Goal: Feedback & Contribution: Leave review/rating

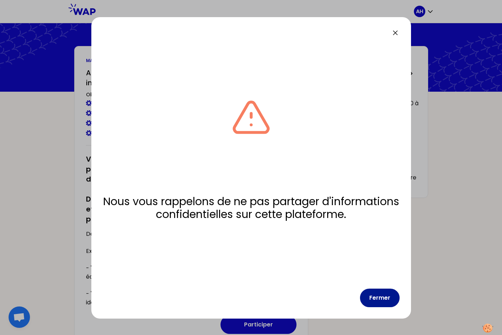
click at [375, 296] on button "Fermer" at bounding box center [380, 297] width 40 height 19
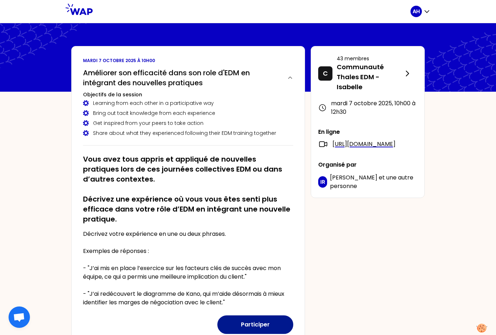
click at [251, 323] on button "Participer" at bounding box center [255, 324] width 76 height 19
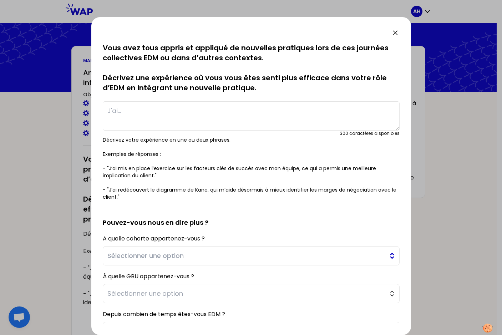
click at [386, 256] on button "Sélectionner une option" at bounding box center [251, 255] width 297 height 19
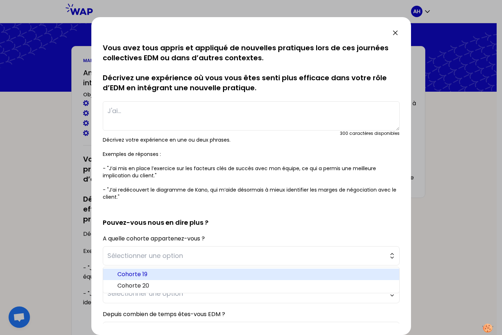
click at [351, 270] on span "Cohorte 19" at bounding box center [255, 274] width 276 height 9
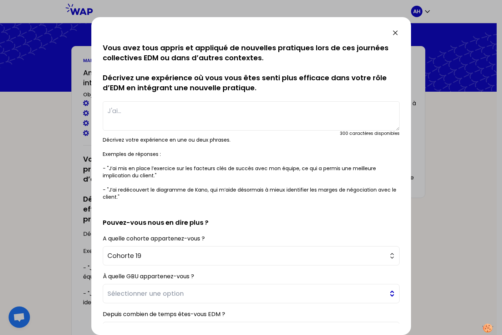
click at [386, 295] on button "Sélectionner une option" at bounding box center [251, 293] width 297 height 19
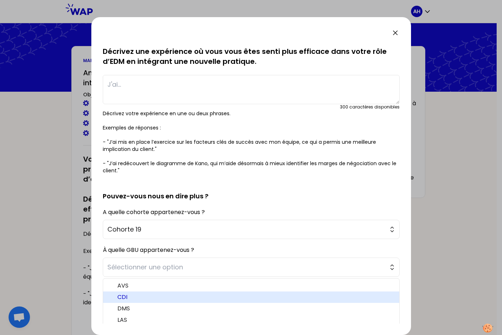
scroll to position [47, 0]
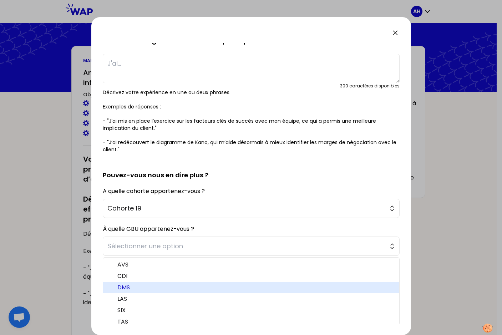
click at [345, 286] on span "DMS" at bounding box center [255, 287] width 276 height 9
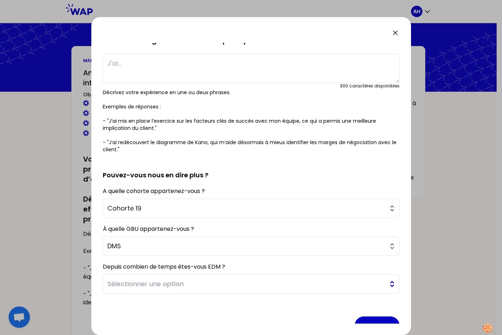
click at [349, 282] on span "Sélectionner une option" at bounding box center [245, 284] width 277 height 10
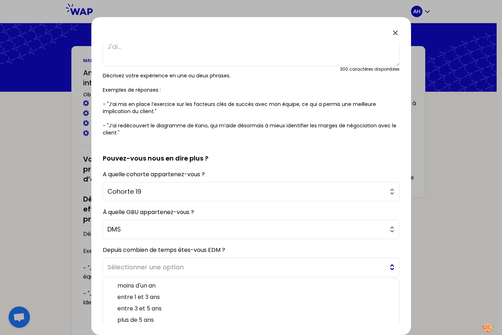
scroll to position [65, 0]
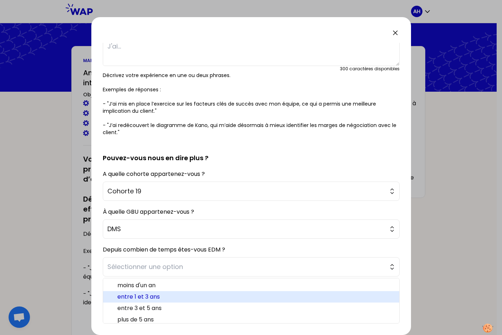
click at [338, 299] on span "entre 1 et 3 ans" at bounding box center [255, 296] width 276 height 9
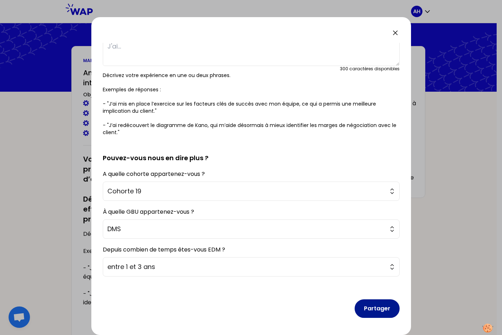
click at [374, 306] on button "Partager" at bounding box center [376, 308] width 45 height 19
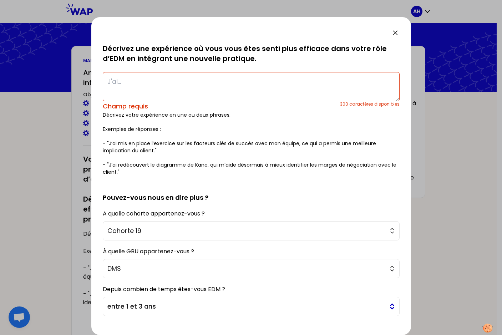
scroll to position [0, 0]
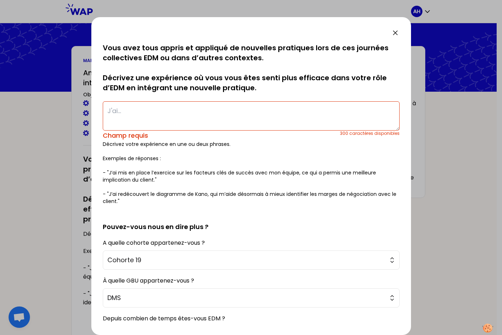
click at [227, 115] on textarea at bounding box center [251, 115] width 297 height 29
click at [303, 115] on textarea at bounding box center [251, 115] width 297 height 29
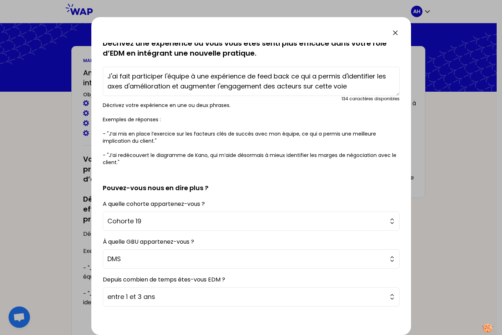
scroll to position [65, 0]
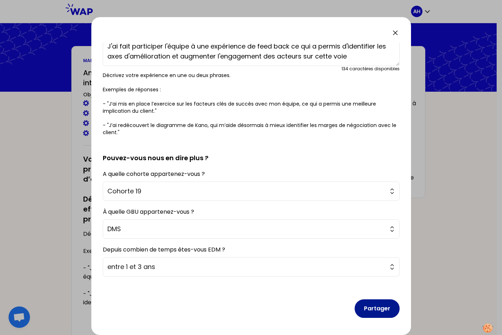
type textarea "J'ai fait participer l'équipe à une expérience de feed back ce qui a permis d'i…"
click at [383, 309] on button "Partager" at bounding box center [376, 308] width 45 height 19
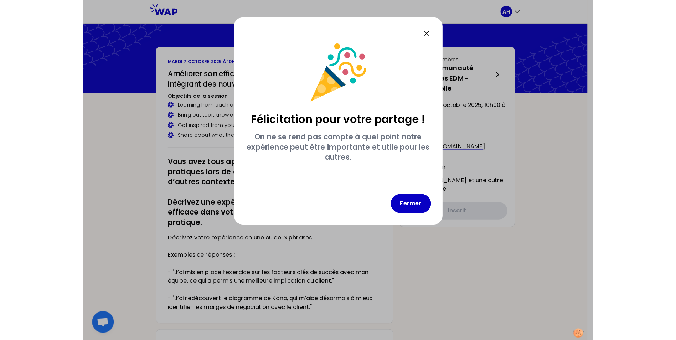
scroll to position [0, 0]
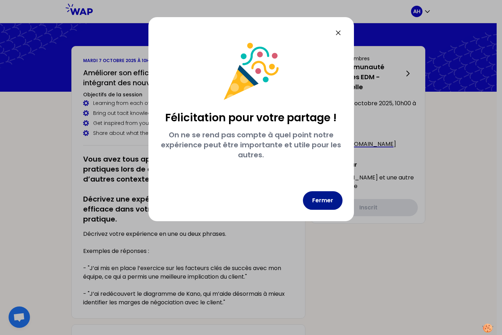
click at [325, 196] on button "Fermer" at bounding box center [323, 200] width 40 height 19
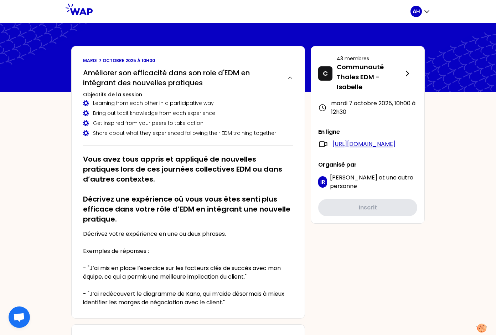
click at [377, 148] on link "[URL][DOMAIN_NAME]" at bounding box center [364, 144] width 63 height 9
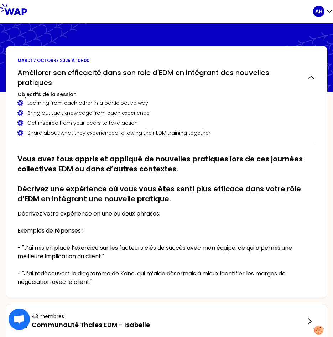
click at [245, 114] on div "Bring out tacit knowledge from each experience" at bounding box center [166, 112] width 298 height 7
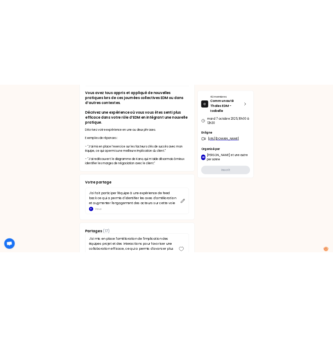
scroll to position [285, 0]
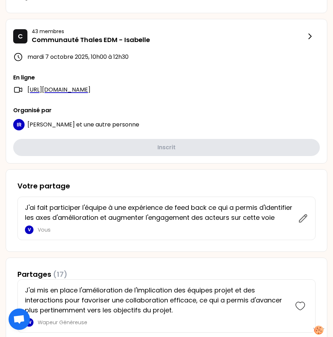
click at [168, 191] on h3 "Votre partage" at bounding box center [166, 186] width 298 height 10
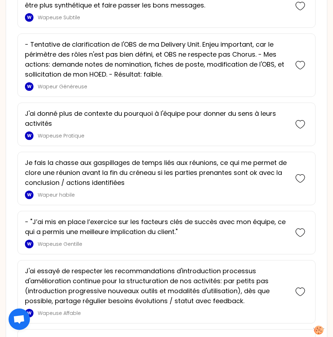
scroll to position [1094, 0]
click at [129, 237] on p "- "J’ai mis en place l’exercice sur les facteurs clés de succès avec mon équipe…" at bounding box center [156, 227] width 263 height 20
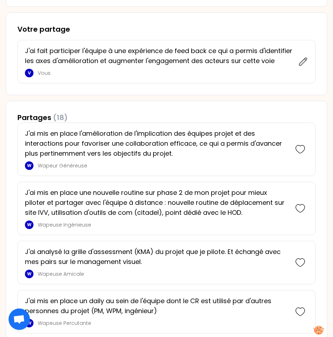
scroll to position [557, 0]
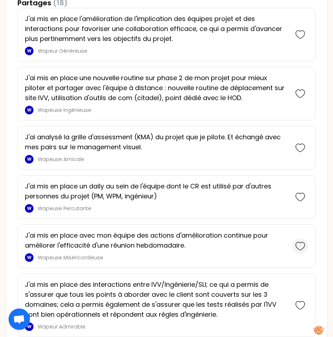
click at [302, 251] on icon at bounding box center [301, 246] width 10 height 10
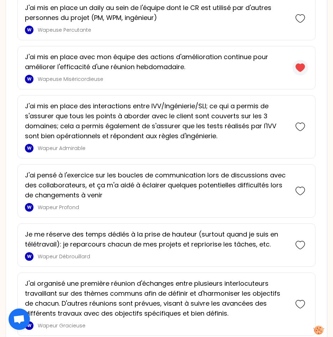
scroll to position [830, 0]
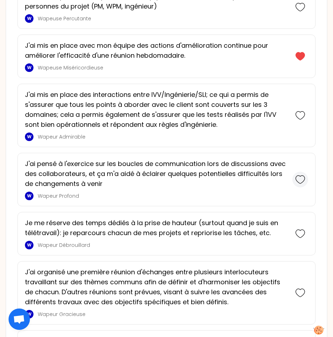
click at [299, 185] on icon at bounding box center [301, 180] width 10 height 10
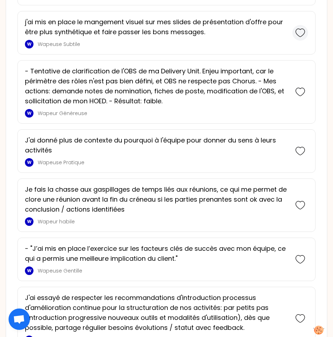
scroll to position [1222, 0]
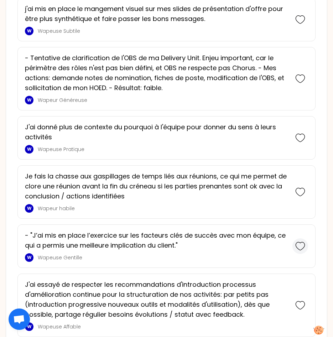
click at [300, 251] on icon at bounding box center [301, 246] width 10 height 10
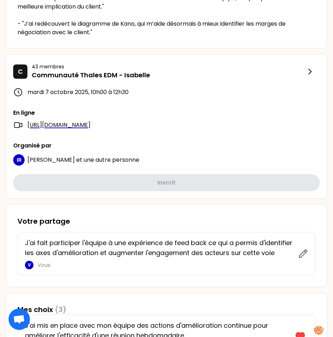
scroll to position [272, 0]
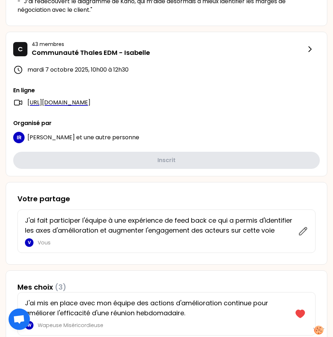
click at [152, 143] on div "IR [PERSON_NAME] et une autre personne" at bounding box center [166, 137] width 307 height 11
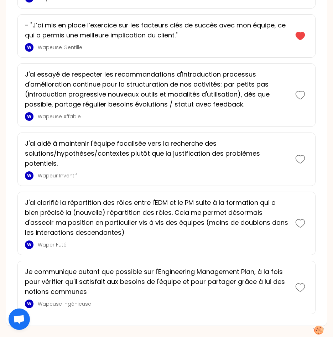
scroll to position [1568, 0]
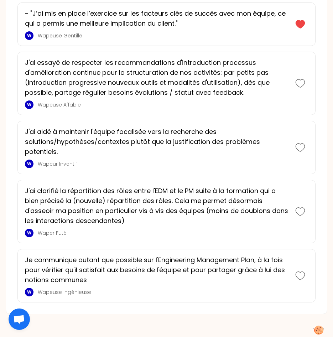
click at [15, 317] on span "Ouvrir le chat" at bounding box center [19, 320] width 12 height 10
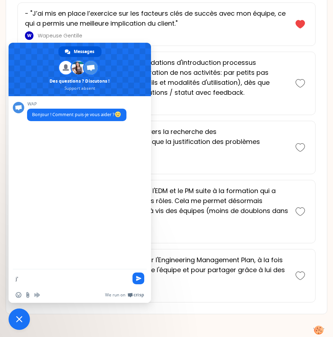
type textarea "j"
click at [21, 321] on span "Fermer le chat" at bounding box center [19, 319] width 6 height 6
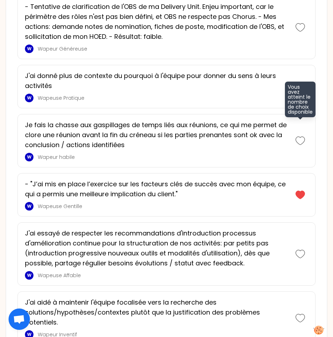
scroll to position [1378, 0]
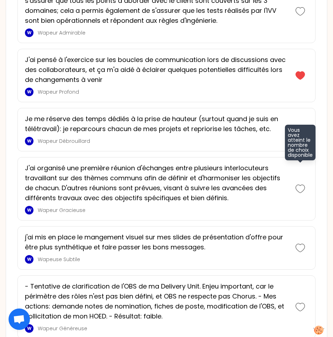
scroll to position [997, 0]
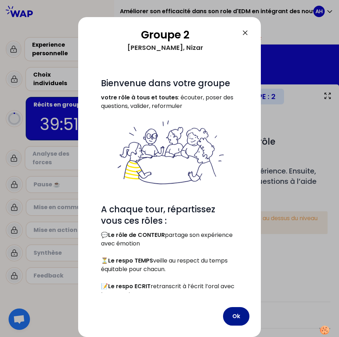
click at [238, 307] on button "Ok" at bounding box center [236, 316] width 26 height 19
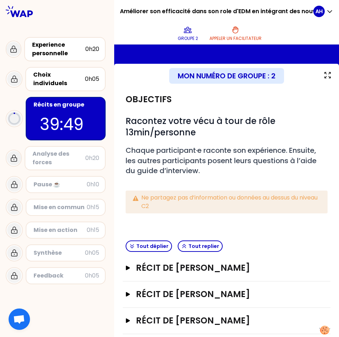
scroll to position [38, 0]
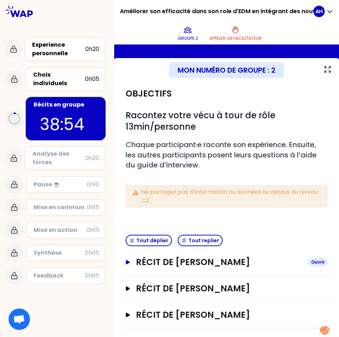
click at [313, 258] on div "Ouvrir" at bounding box center [317, 262] width 19 height 9
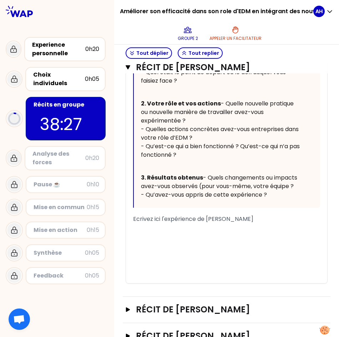
scroll to position [458, 0]
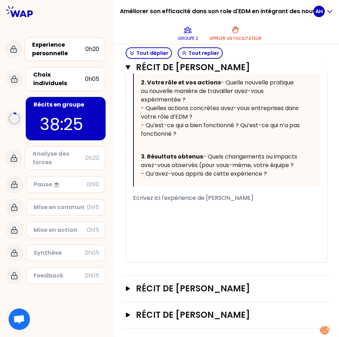
click at [216, 214] on div "﻿" at bounding box center [226, 215] width 187 height 9
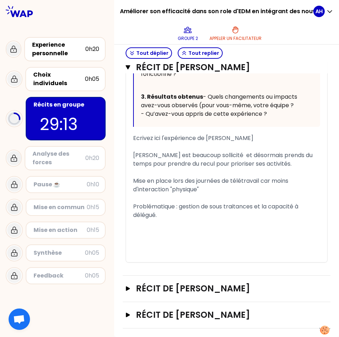
scroll to position [518, 0]
click at [222, 163] on span "[PERSON_NAME] est beaucoup sollicité et désormais prends du temps pour prendre …" at bounding box center [223, 159] width 181 height 17
click at [217, 188] on div "Mise en place lors des journées de télétravail car moins d'interaction "physiqu…" at bounding box center [226, 185] width 187 height 17
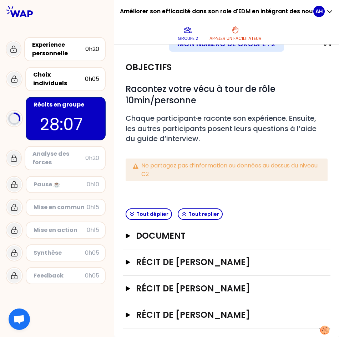
scroll to position [64, 0]
click at [307, 193] on div "Objectifs # Racontez votre vécu à tour de rôle 10min/personne # Chaque particip…" at bounding box center [227, 130] width 208 height 151
click at [131, 290] on button "Récit de [PERSON_NAME] Ouvrir" at bounding box center [227, 288] width 202 height 11
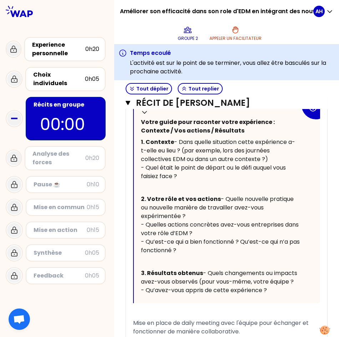
scroll to position [333, 0]
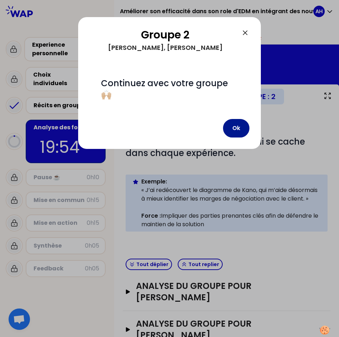
click at [237, 130] on button "Ok" at bounding box center [236, 128] width 26 height 19
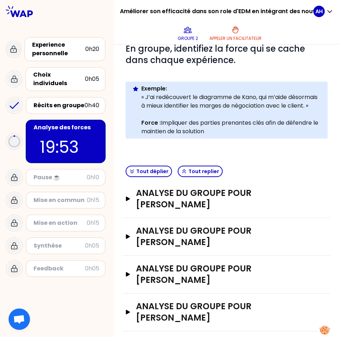
scroll to position [104, 0]
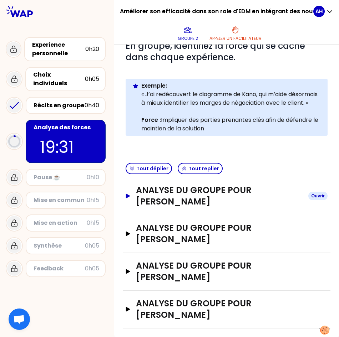
click at [128, 196] on icon "button" at bounding box center [128, 196] width 4 height 5
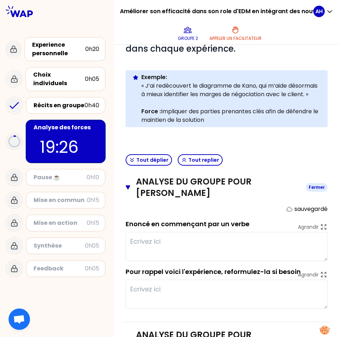
click at [127, 190] on icon "button" at bounding box center [128, 188] width 5 height 6
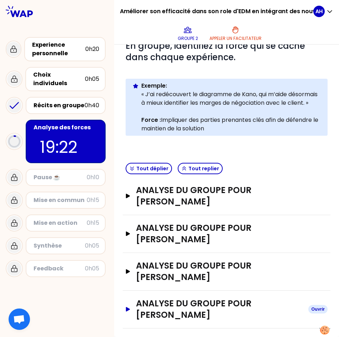
click at [126, 309] on icon "button" at bounding box center [128, 309] width 4 height 5
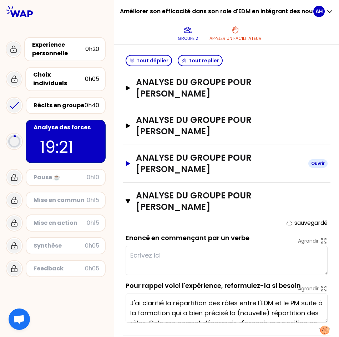
scroll to position [220, 0]
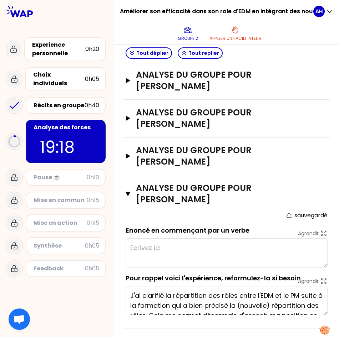
click at [194, 242] on textarea at bounding box center [227, 253] width 202 height 29
click at [128, 195] on icon "button" at bounding box center [128, 194] width 5 height 4
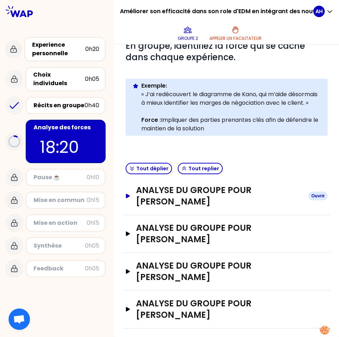
click at [128, 196] on icon "button" at bounding box center [128, 196] width 4 height 5
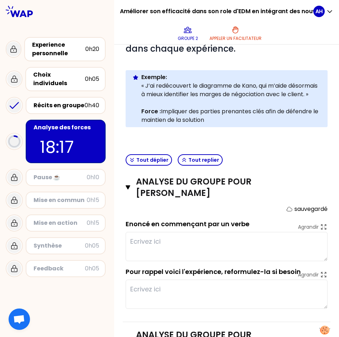
click at [155, 252] on textarea at bounding box center [227, 246] width 202 height 29
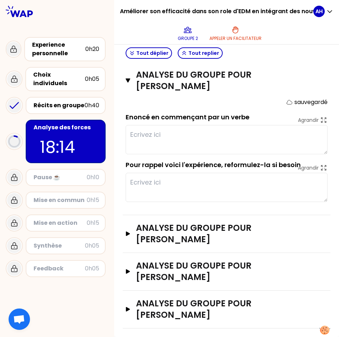
scroll to position [220, 0]
click at [129, 234] on icon "button" at bounding box center [128, 234] width 4 height 5
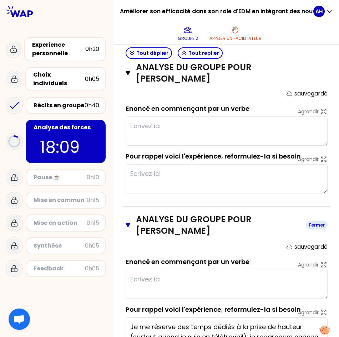
click at [130, 228] on icon "button" at bounding box center [128, 225] width 5 height 6
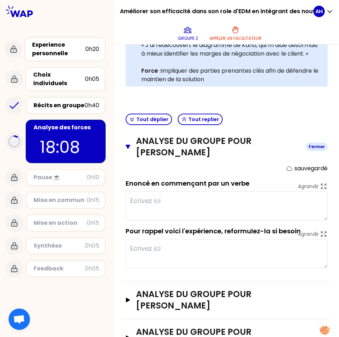
scroll to position [77, 0]
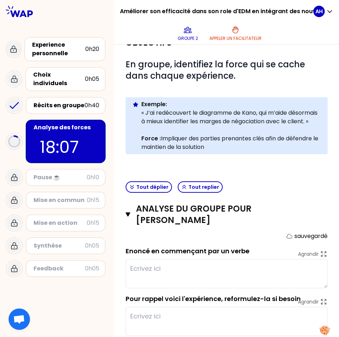
click at [146, 278] on textarea at bounding box center [227, 273] width 202 height 29
click at [304, 196] on div "Tout déplier Tout replier" at bounding box center [227, 187] width 208 height 17
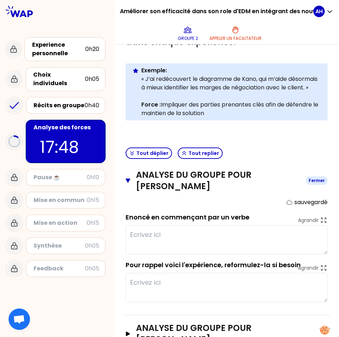
scroll to position [125, 0]
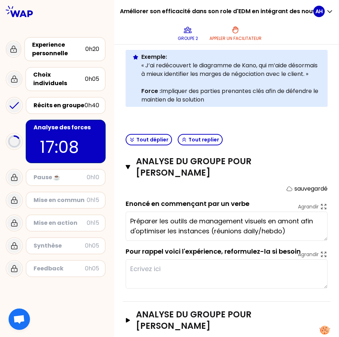
type textarea "Préparer les outils de management visuel en amont afin d'optimiser les instance…"
click at [216, 193] on div "sauvegardé" at bounding box center [227, 189] width 202 height 9
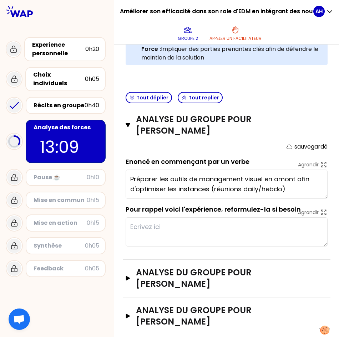
scroll to position [220, 0]
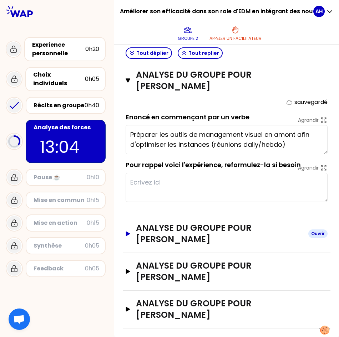
click at [128, 235] on icon "button" at bounding box center [128, 233] width 6 height 5
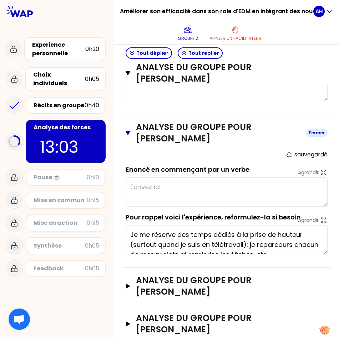
scroll to position [315, 0]
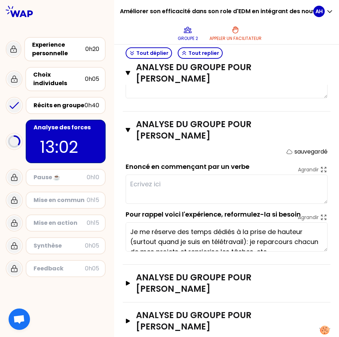
click at [168, 190] on textarea at bounding box center [227, 189] width 202 height 29
click at [176, 154] on div "Analyse du groupe pour [PERSON_NAME] DU CHESNE Fermer sauvegardé Enoncé en comm…" at bounding box center [227, 188] width 208 height 153
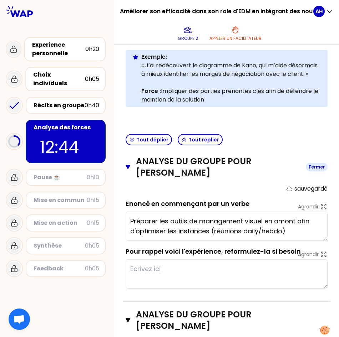
scroll to position [173, 0]
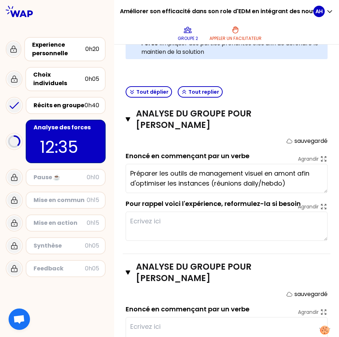
click at [186, 154] on form "sauvegardé Enoncé en commençant par un verbe Agrandir Préparer les outils de ma…" at bounding box center [227, 189] width 202 height 104
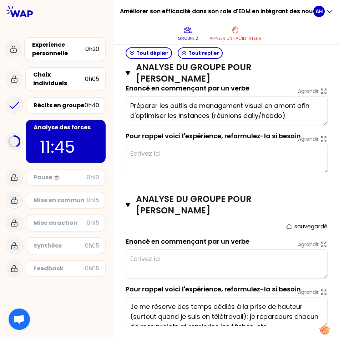
scroll to position [288, 0]
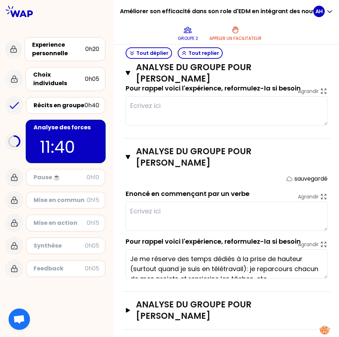
click at [166, 222] on textarea at bounding box center [227, 216] width 202 height 29
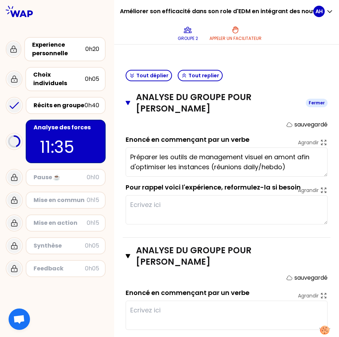
scroll to position [193, 0]
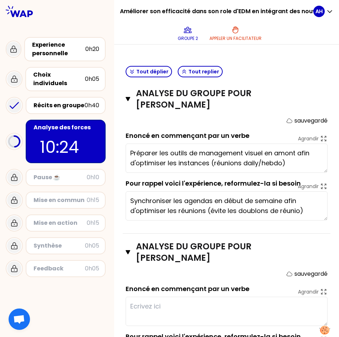
type textarea "Synchroniser les agendas en début de semaine afin d'optimiser les réunions (évi…"
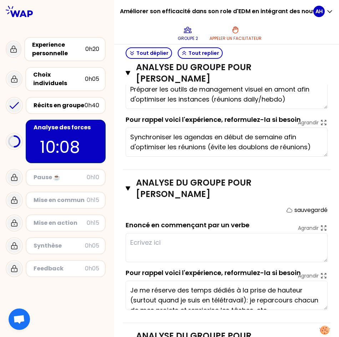
scroll to position [336, 0]
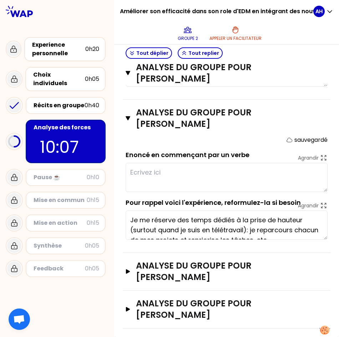
click at [161, 173] on textarea at bounding box center [227, 177] width 202 height 29
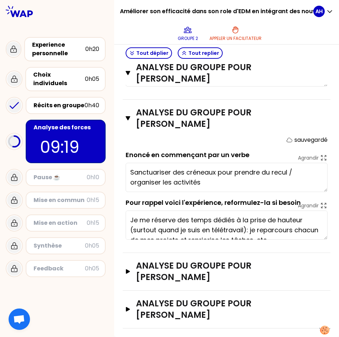
type textarea "Sanctuariser des créneaux pour prendre du recul / organiser les activités."
click at [128, 273] on icon "button" at bounding box center [128, 271] width 6 height 5
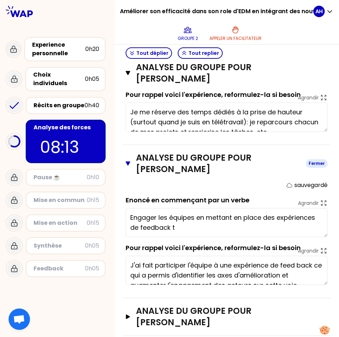
scroll to position [451, 0]
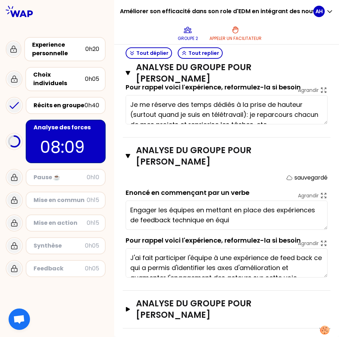
type textarea "Engager les équipes en mettant en place des expériences de feedback technique e…"
click at [127, 309] on icon "button" at bounding box center [128, 309] width 4 height 5
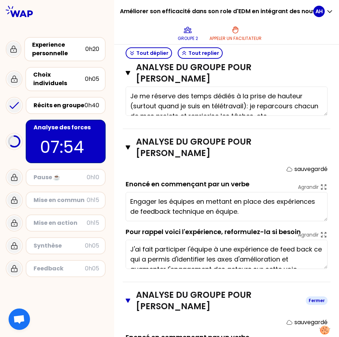
scroll to position [567, 0]
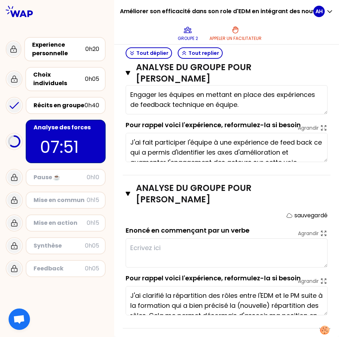
click at [181, 240] on textarea at bounding box center [227, 253] width 202 height 29
type textarea "C"
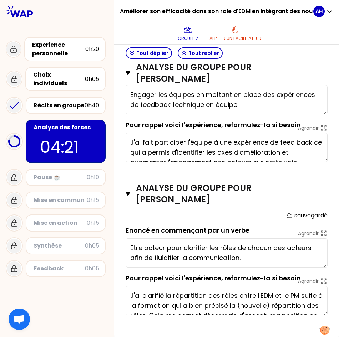
type textarea "Etre acteur pour clarifier les rôles de chacun afin de fluidifier la communicat…"
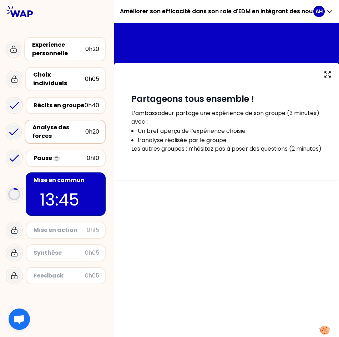
click at [68, 123] on div "Analyse des forces" at bounding box center [58, 131] width 53 height 17
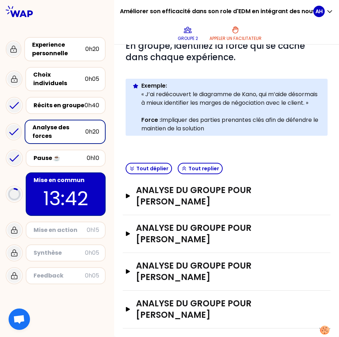
scroll to position [104, 0]
click at [127, 309] on icon "button" at bounding box center [128, 309] width 4 height 5
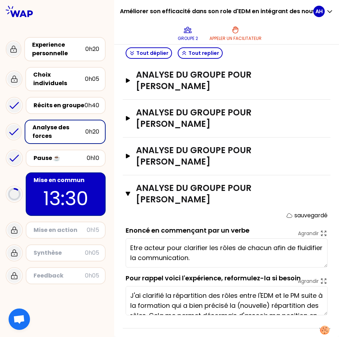
scroll to position [0, 0]
click at [241, 207] on div "Analyse du groupe pour [PERSON_NAME] sauvegardé Enoncé en commençant par un ver…" at bounding box center [227, 251] width 208 height 153
click at [128, 193] on icon "button" at bounding box center [128, 194] width 5 height 4
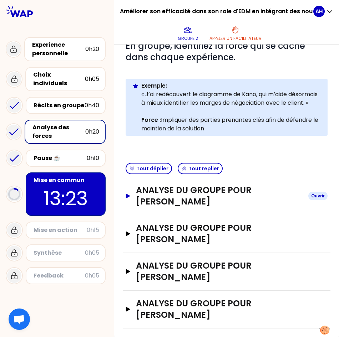
click at [128, 197] on icon "button" at bounding box center [128, 196] width 4 height 5
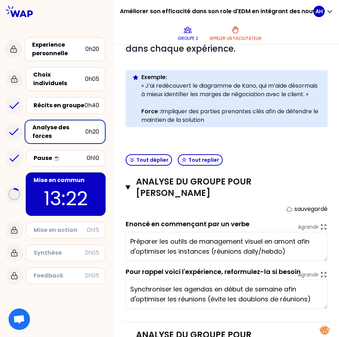
click at [193, 211] on div "Analyse du groupe pour [PERSON_NAME] Fermer sauvegardé Enoncé en commençant par…" at bounding box center [227, 245] width 208 height 153
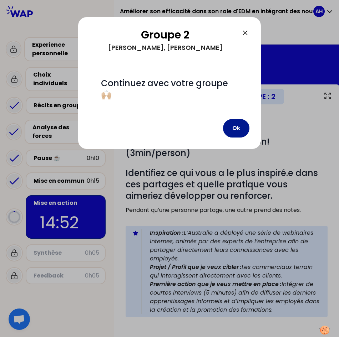
click at [241, 127] on button "Ok" at bounding box center [236, 128] width 26 height 19
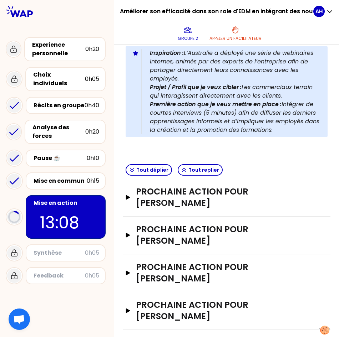
scroll to position [190, 0]
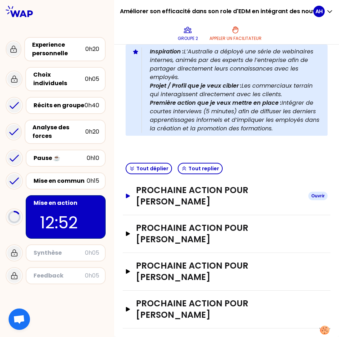
click at [127, 198] on icon "button" at bounding box center [128, 196] width 4 height 5
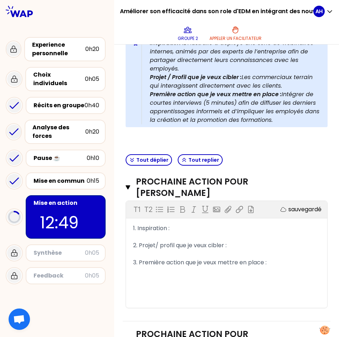
click at [195, 233] on div "1. Inspiration :" at bounding box center [226, 228] width 187 height 9
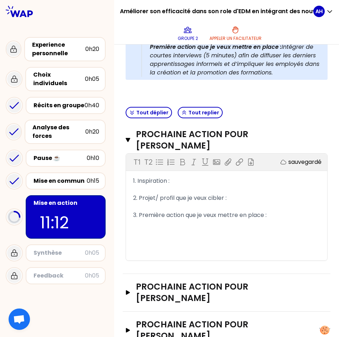
scroll to position [305, 0]
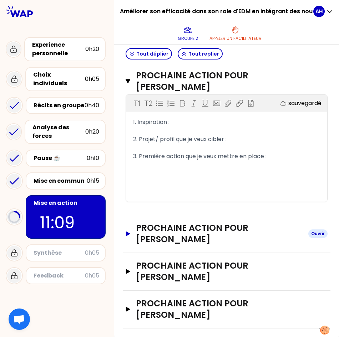
click at [129, 235] on icon "button" at bounding box center [128, 233] width 6 height 5
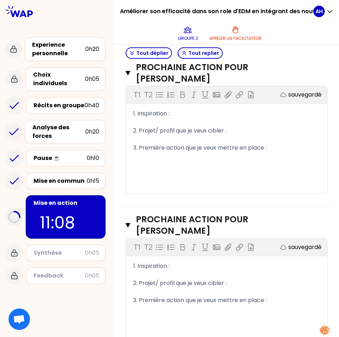
click at [177, 271] on div "1. Inspiration :" at bounding box center [226, 266] width 187 height 9
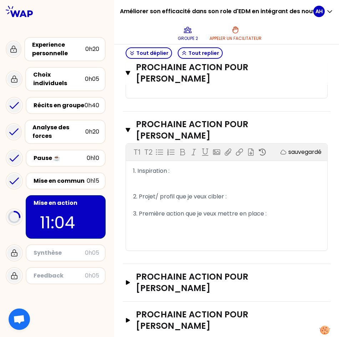
scroll to position [420, 0]
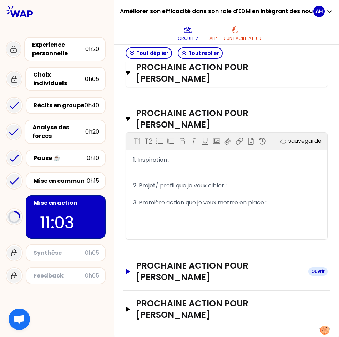
click at [127, 271] on icon "button" at bounding box center [128, 272] width 4 height 5
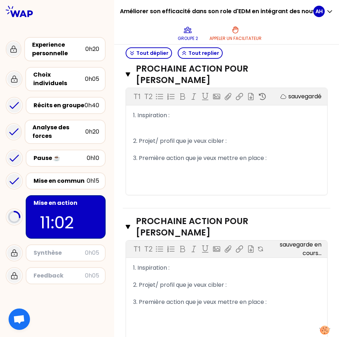
scroll to position [515, 0]
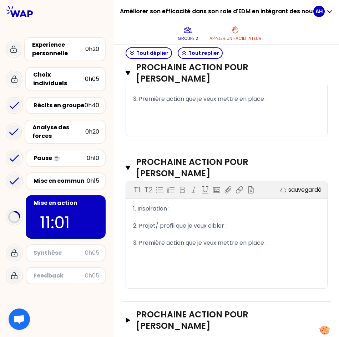
click at [181, 213] on div "1. Inspiration :" at bounding box center [226, 209] width 187 height 9
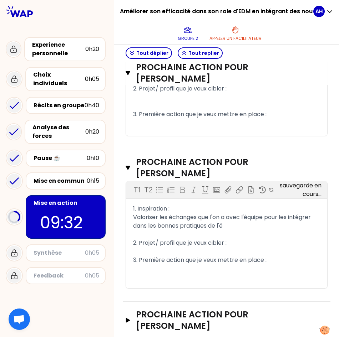
scroll to position [542, 0]
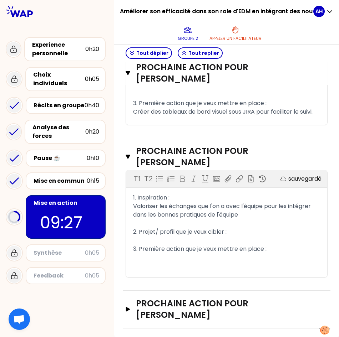
click at [252, 236] on div "2. Projet/ profil que je veux cibler :" at bounding box center [226, 232] width 187 height 9
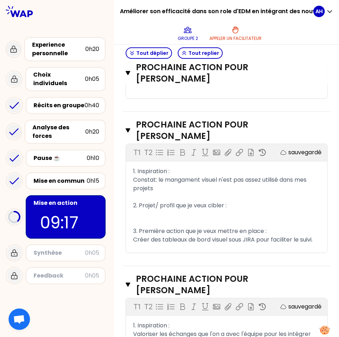
scroll to position [447, 0]
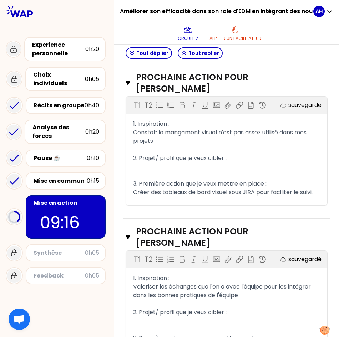
click at [167, 171] on div "﻿" at bounding box center [226, 167] width 187 height 9
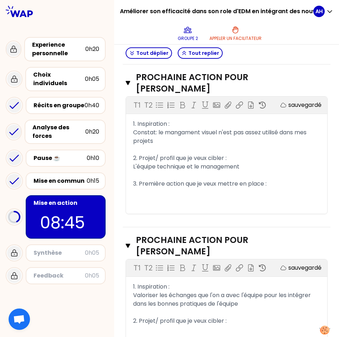
click at [204, 145] on div "Constat: le mangament visuel n'est pas assez utilisé dans mes projets" at bounding box center [226, 136] width 187 height 17
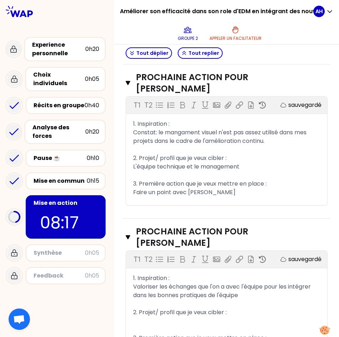
click at [217, 197] on div "Faire un point avec [PERSON_NAME]" at bounding box center [226, 192] width 187 height 9
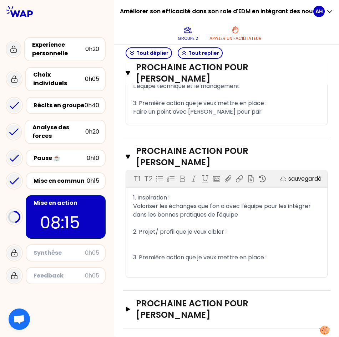
scroll to position [545, 0]
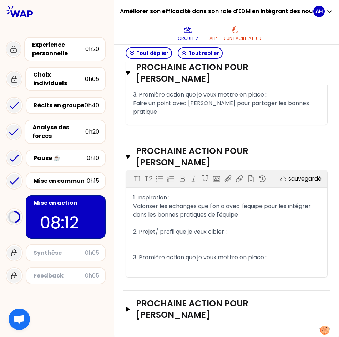
click at [165, 242] on div "﻿" at bounding box center [226, 240] width 187 height 9
click at [148, 264] on div "﻿" at bounding box center [226, 266] width 187 height 9
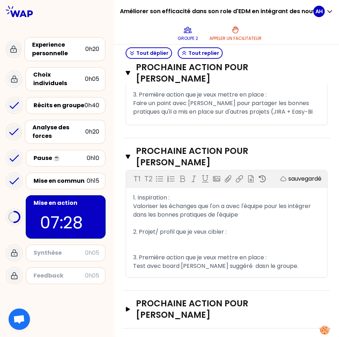
click at [240, 264] on span "Test avec board [PERSON_NAME] suggéré dasn le groupe." at bounding box center [215, 266] width 165 height 8
click at [195, 214] on span "Valoriser les échanges que l'on a avec l'équipe pour les intégrer dans les bonn…" at bounding box center [222, 210] width 179 height 17
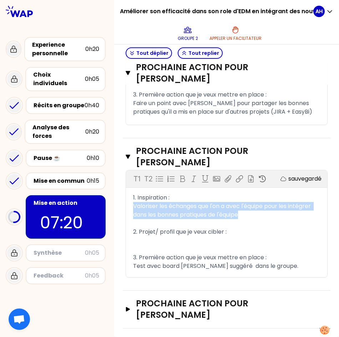
drag, startPoint x: 255, startPoint y: 216, endPoint x: 132, endPoint y: 208, distance: 122.5
click at [132, 208] on div "1. Inspiration : Valoriser les échanges que l'on a avec l'équipe pour les intég…" at bounding box center [226, 232] width 201 height 77
click at [179, 237] on div "﻿" at bounding box center [226, 240] width 187 height 9
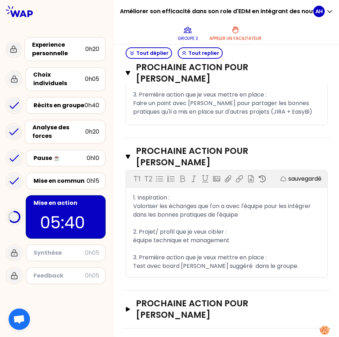
click at [249, 286] on div "Prochaine action pour [PERSON_NAME] Fermer T1 T2 Exporter sauvegardé 1. Inspira…" at bounding box center [227, 214] width 208 height 153
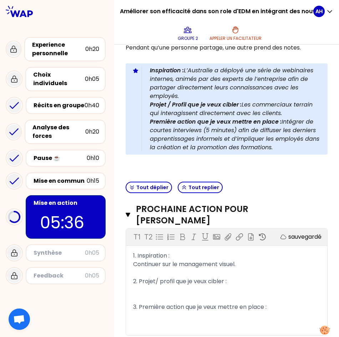
scroll to position [161, 0]
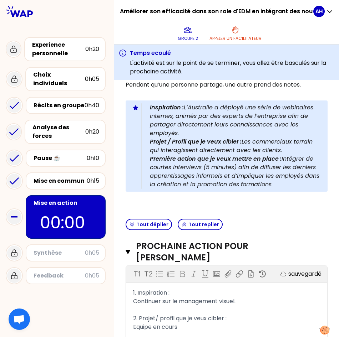
click at [300, 203] on p at bounding box center [227, 199] width 202 height 9
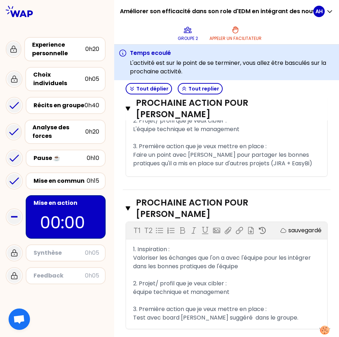
scroll to position [589, 0]
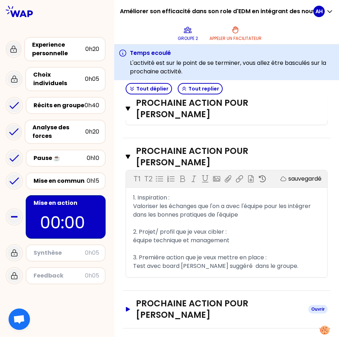
click at [129, 311] on icon "button" at bounding box center [128, 309] width 6 height 5
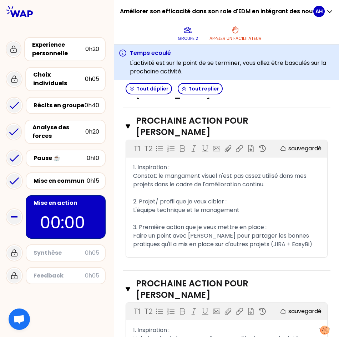
scroll to position [276, 0]
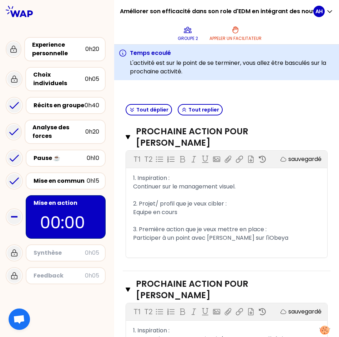
click at [262, 117] on div "Tout déplier Tout replier" at bounding box center [227, 109] width 208 height 17
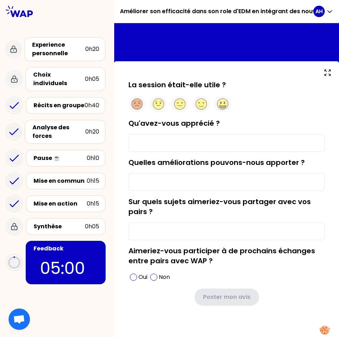
scroll to position [2, 0]
click at [200, 104] on circle at bounding box center [201, 104] width 11 height 11
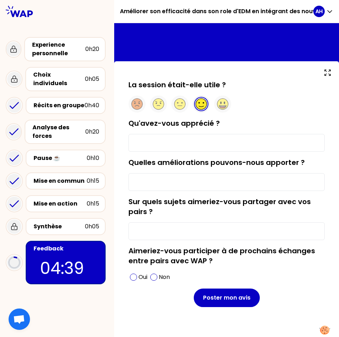
click at [214, 237] on input "Sur quels sujets aimeriez-vous partager avec vos pairs ?" at bounding box center [226, 231] width 196 height 18
click at [138, 278] on p "Oui" at bounding box center [142, 277] width 9 height 9
click at [199, 236] on input "Sur quels sujets aimeriez-vous partager avec vos pairs ?" at bounding box center [226, 231] width 196 height 18
click at [201, 139] on input "Qu'avez-vous apprécié ?" at bounding box center [226, 143] width 196 height 18
type input "B"
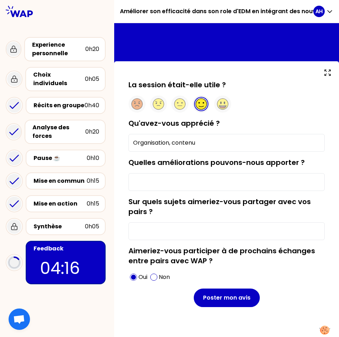
type input "Organisation, contenu"
click at [227, 185] on input "Quelles améliorations pouvons-nous apporter ?" at bounding box center [226, 182] width 196 height 18
click at [237, 230] on input "Sur quels sujets aimeriez-vous partager avec vos pairs ?" at bounding box center [226, 231] width 196 height 18
click at [185, 179] on input "Quelles améliorations pouvons-nous apporter ?" at bounding box center [226, 182] width 196 height 18
type input "durée un peu trop longue"
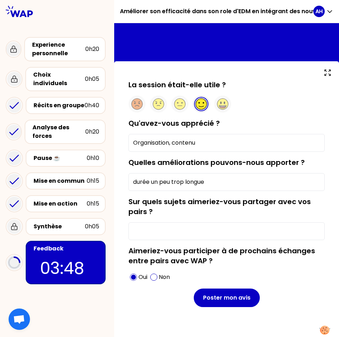
click at [209, 237] on input "Sur quels sujets aimeriez-vous partager avec vos pairs ?" at bounding box center [226, 231] width 196 height 18
click at [180, 230] on input "Sur quels sujets aimeriez-vous partager avec vos pairs ?" at bounding box center [226, 231] width 196 height 18
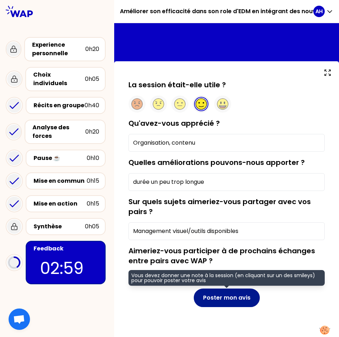
type input "Management visuel/outils disponibles"
click at [237, 299] on button "Poster mon avis" at bounding box center [227, 298] width 66 height 19
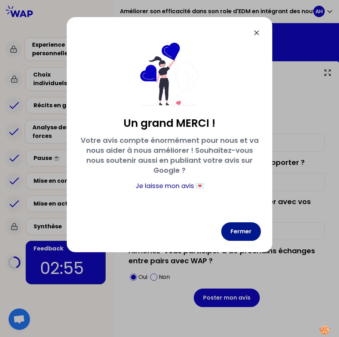
click at [246, 234] on button "Fermer" at bounding box center [241, 231] width 40 height 19
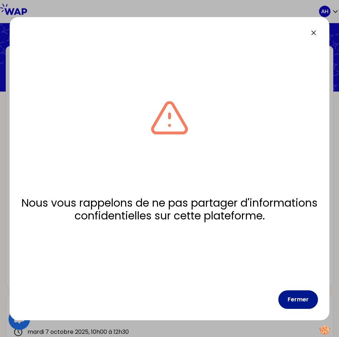
click at [298, 299] on button "Fermer" at bounding box center [298, 300] width 40 height 19
